Goal: Transaction & Acquisition: Purchase product/service

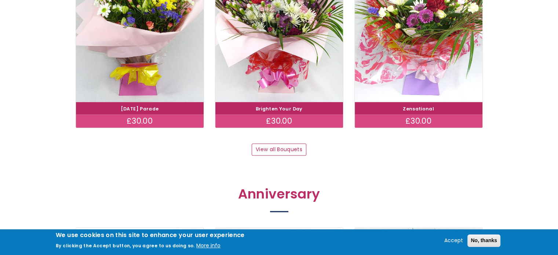
scroll to position [770, 0]
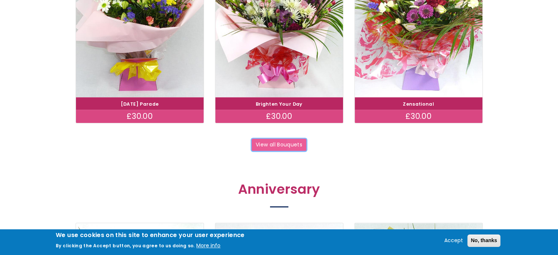
click at [280, 144] on link "View all Bouquets" at bounding box center [278, 145] width 55 height 12
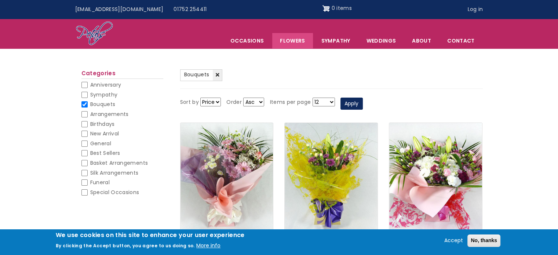
click at [83, 122] on input "Birthdays" at bounding box center [84, 124] width 6 height 6
checkbox input "false"
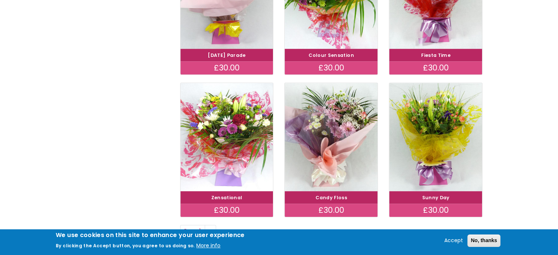
scroll to position [513, 0]
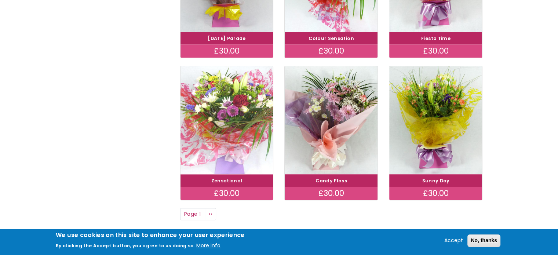
click at [232, 120] on img at bounding box center [226, 119] width 104 height 121
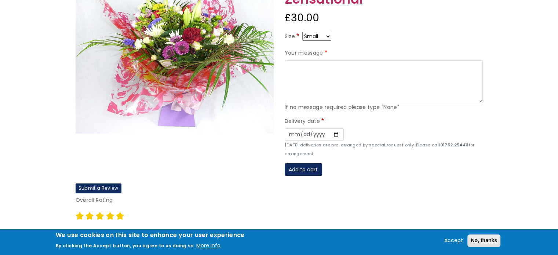
scroll to position [73, 0]
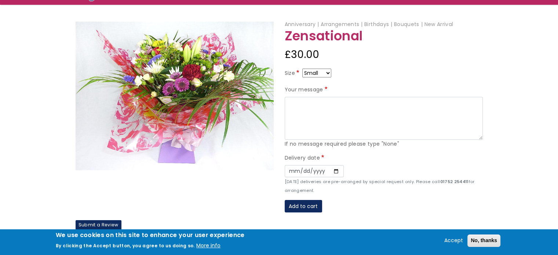
click at [327, 71] on select "Small Medium Large" at bounding box center [316, 73] width 29 height 9
select select "9"
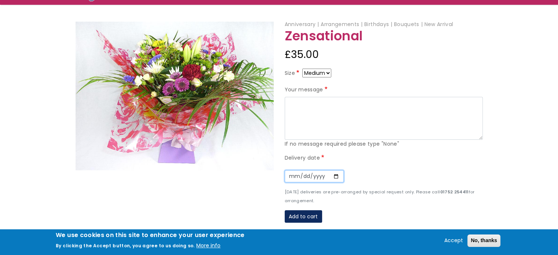
click at [331, 175] on input "Date" at bounding box center [313, 176] width 59 height 12
click at [317, 157] on label "Delivery date" at bounding box center [304, 158] width 41 height 9
click at [328, 177] on input "Date" at bounding box center [313, 176] width 59 height 12
click at [335, 175] on input "Date" at bounding box center [313, 176] width 59 height 12
type input "2025-10-02"
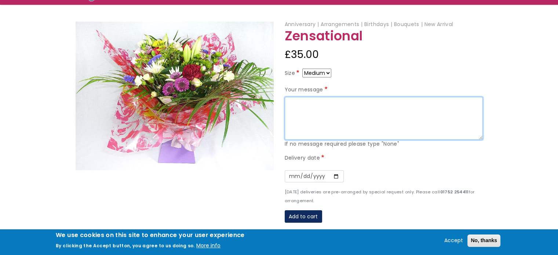
click at [293, 104] on textarea "Your message" at bounding box center [383, 118] width 198 height 43
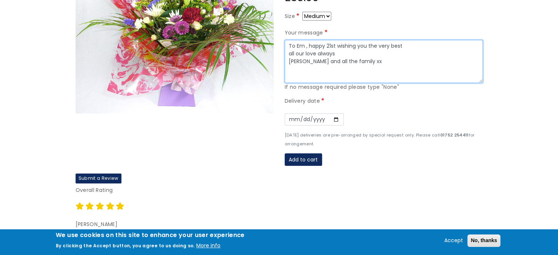
scroll to position [147, 0]
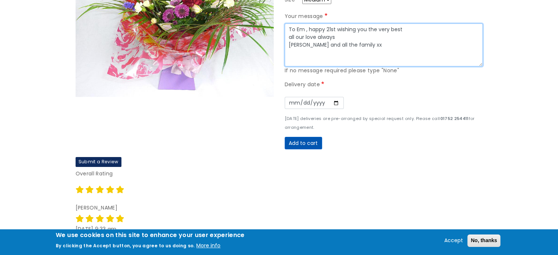
type textarea "To Em , happy 21st wishing you the very best all our love always Auntie Al and …"
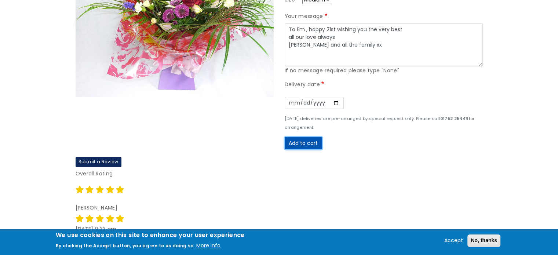
click at [307, 143] on button "Add to cart" at bounding box center [302, 143] width 37 height 12
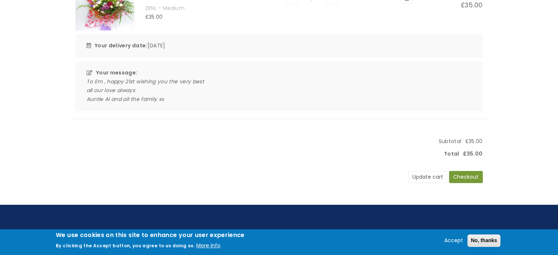
scroll to position [110, 0]
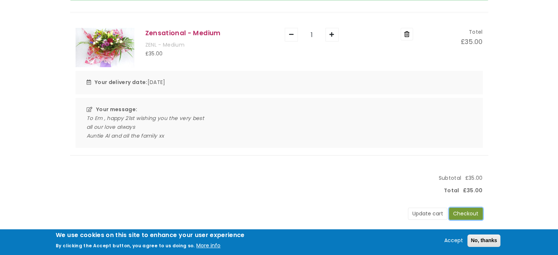
click at [467, 214] on button "Checkout" at bounding box center [466, 213] width 34 height 12
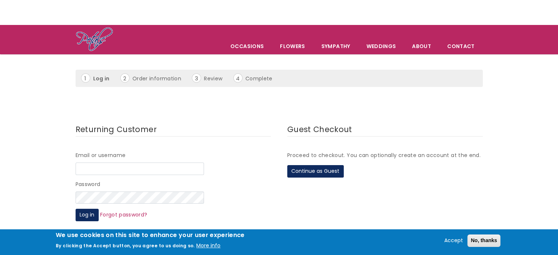
scroll to position [37, 0]
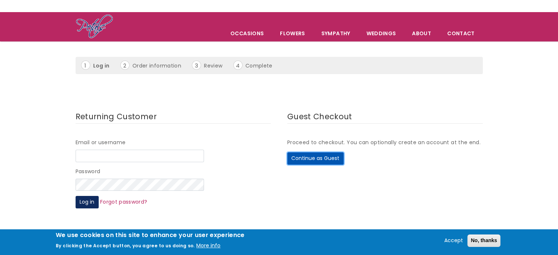
click at [319, 157] on button "Continue as Guest" at bounding box center [315, 158] width 56 height 12
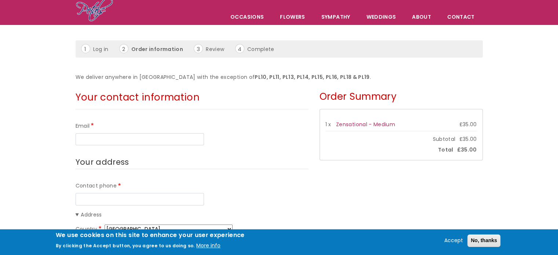
scroll to position [37, 0]
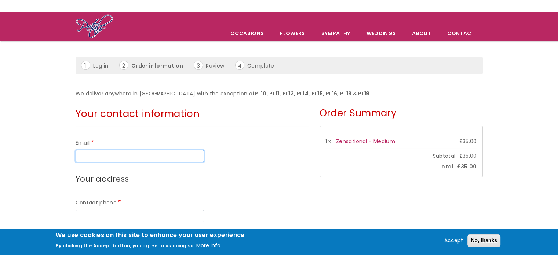
click at [122, 157] on input "Email" at bounding box center [140, 156] width 128 height 12
type input "[EMAIL_ADDRESS][DOMAIN_NAME]"
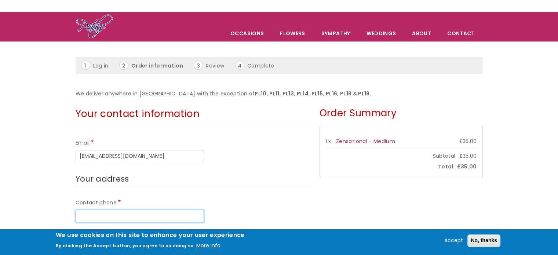
type input "07719307126"
type input "[PERSON_NAME]"
type input "24 The Limes"
type input "Crownhill"
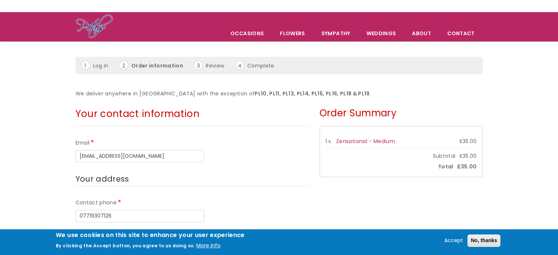
type input "[GEOGRAPHIC_DATA]"
type input "PL6 5YJ"
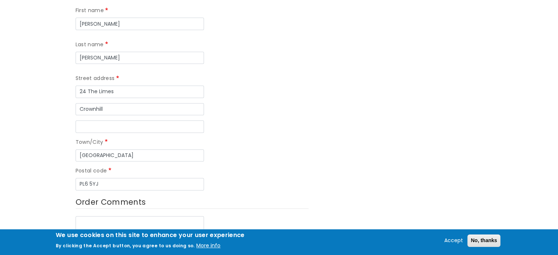
scroll to position [330, 0]
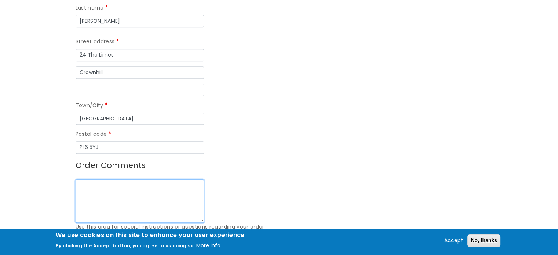
click at [84, 179] on textarea "Order Comments" at bounding box center [140, 200] width 128 height 43
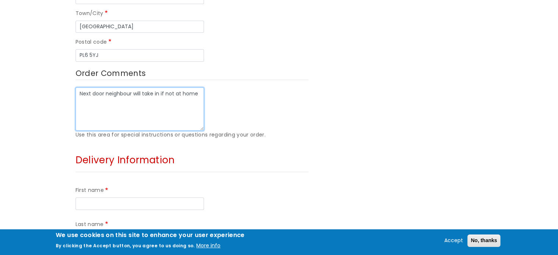
scroll to position [440, 0]
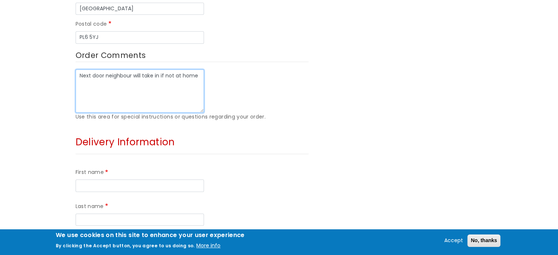
type textarea "Next door neighbour will take in if not at home"
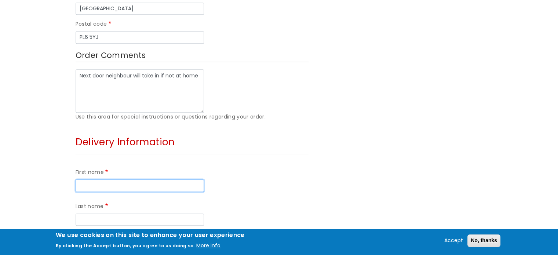
click at [97, 179] on input "First name" at bounding box center [140, 185] width 128 height 12
type input "[PERSON_NAME]"
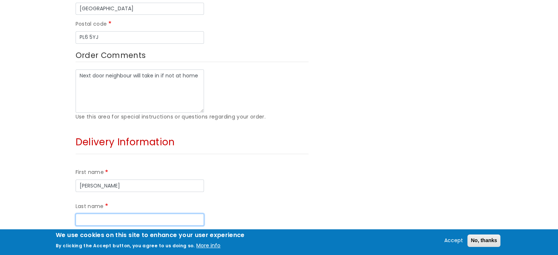
click at [194, 213] on input "Last name" at bounding box center [140, 219] width 128 height 12
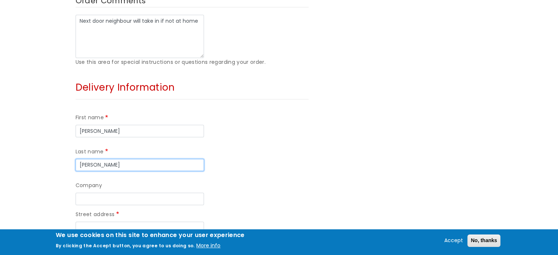
scroll to position [513, 0]
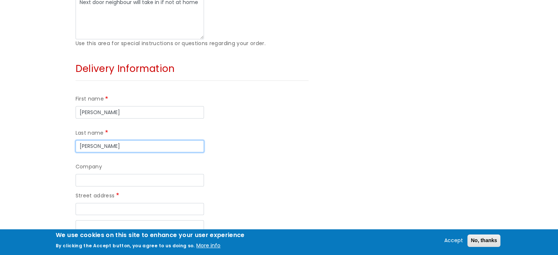
type input "Dyer"
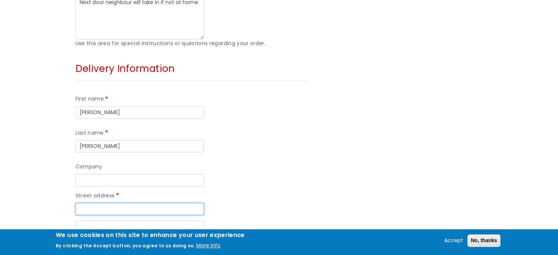
click at [91, 203] on input "Street address" at bounding box center [140, 209] width 128 height 12
type input "104 Lynwood Ave"
click at [91, 220] on input "Street address line 2" at bounding box center [140, 226] width 128 height 12
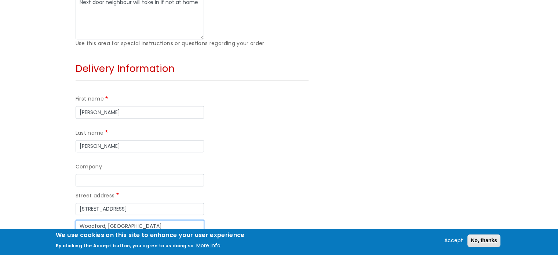
type input "Woodford, Plympton"
click at [97, 249] on input "Town/City" at bounding box center [140, 255] width 128 height 12
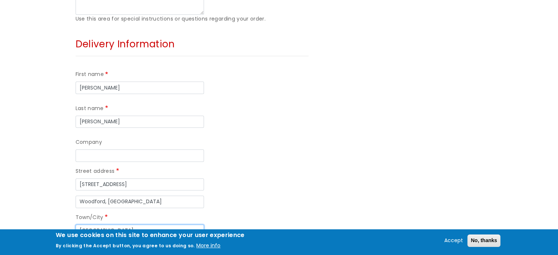
scroll to position [550, 0]
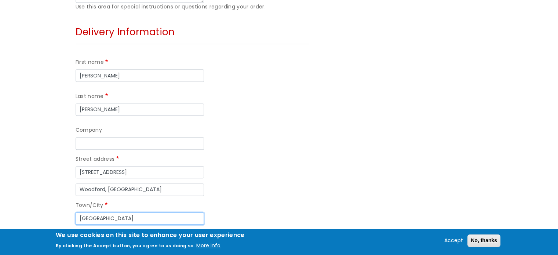
type input "Plymouth"
click at [98, 246] on input "Postal code" at bounding box center [145, 252] width 128 height 12
click at [100, 246] on input "PL7 45G" at bounding box center [145, 252] width 128 height 12
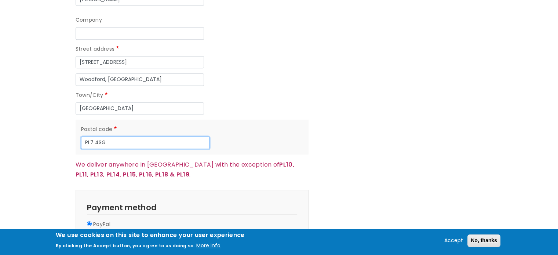
scroll to position [696, 0]
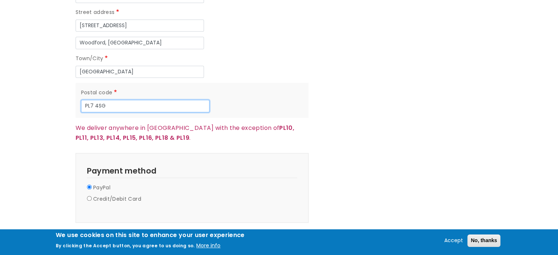
type input "PL7 4SG"
click at [114, 233] on button "Continue to review" at bounding box center [104, 239] width 57 height 12
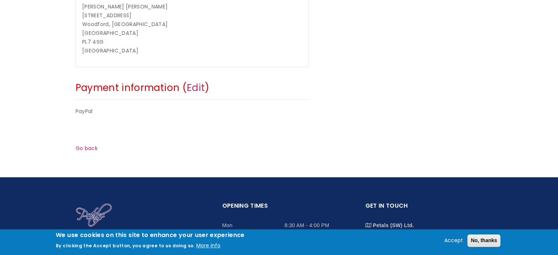
scroll to position [330, 0]
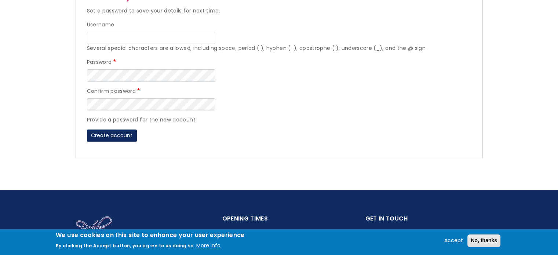
scroll to position [183, 0]
